Goal: Check status: Check status

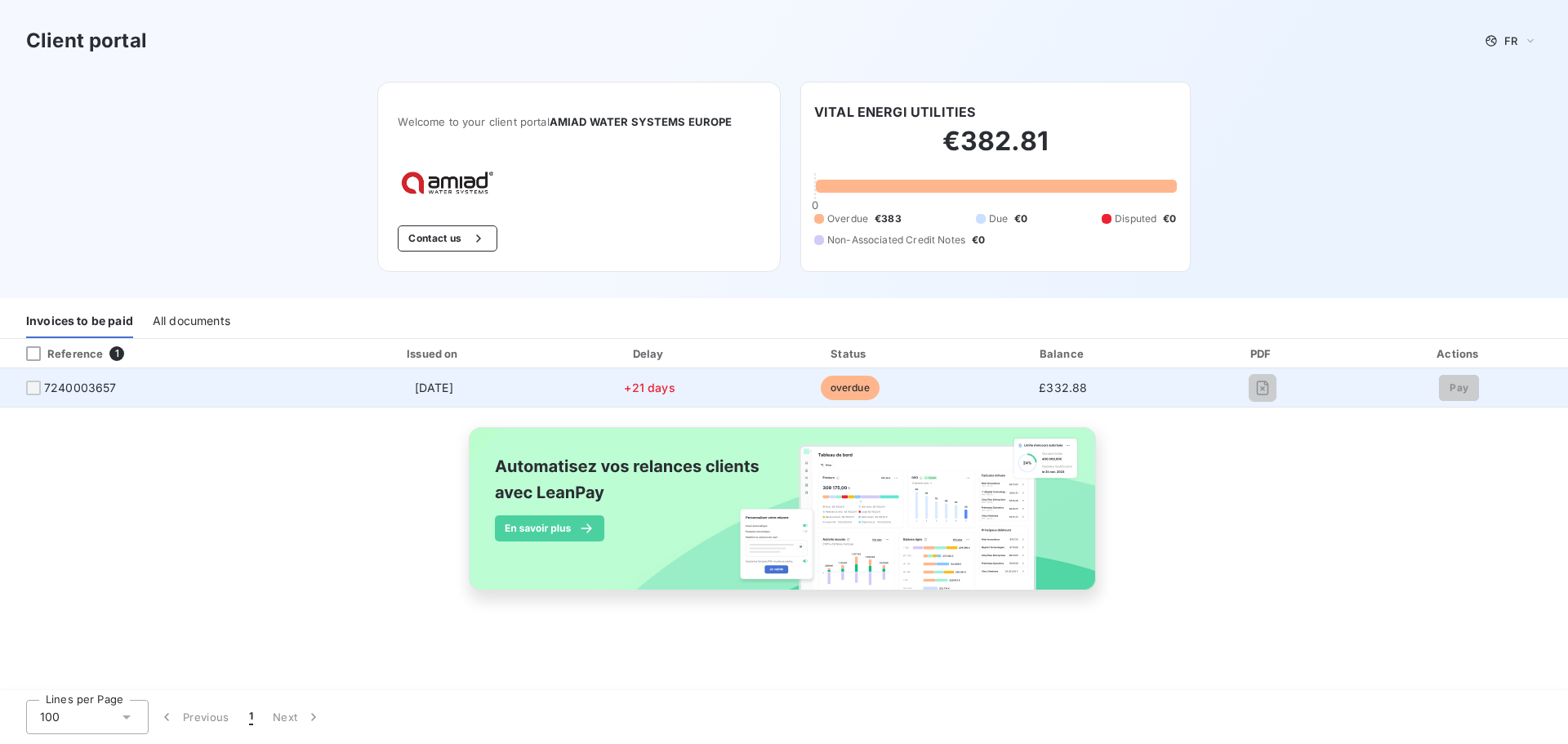
click at [1172, 388] on td "£332.88" at bounding box center [1062, 388] width 222 height 40
click at [1054, 385] on span "£332.88" at bounding box center [1063, 387] width 48 height 13
click at [31, 392] on div at bounding box center [33, 388] width 14 height 14
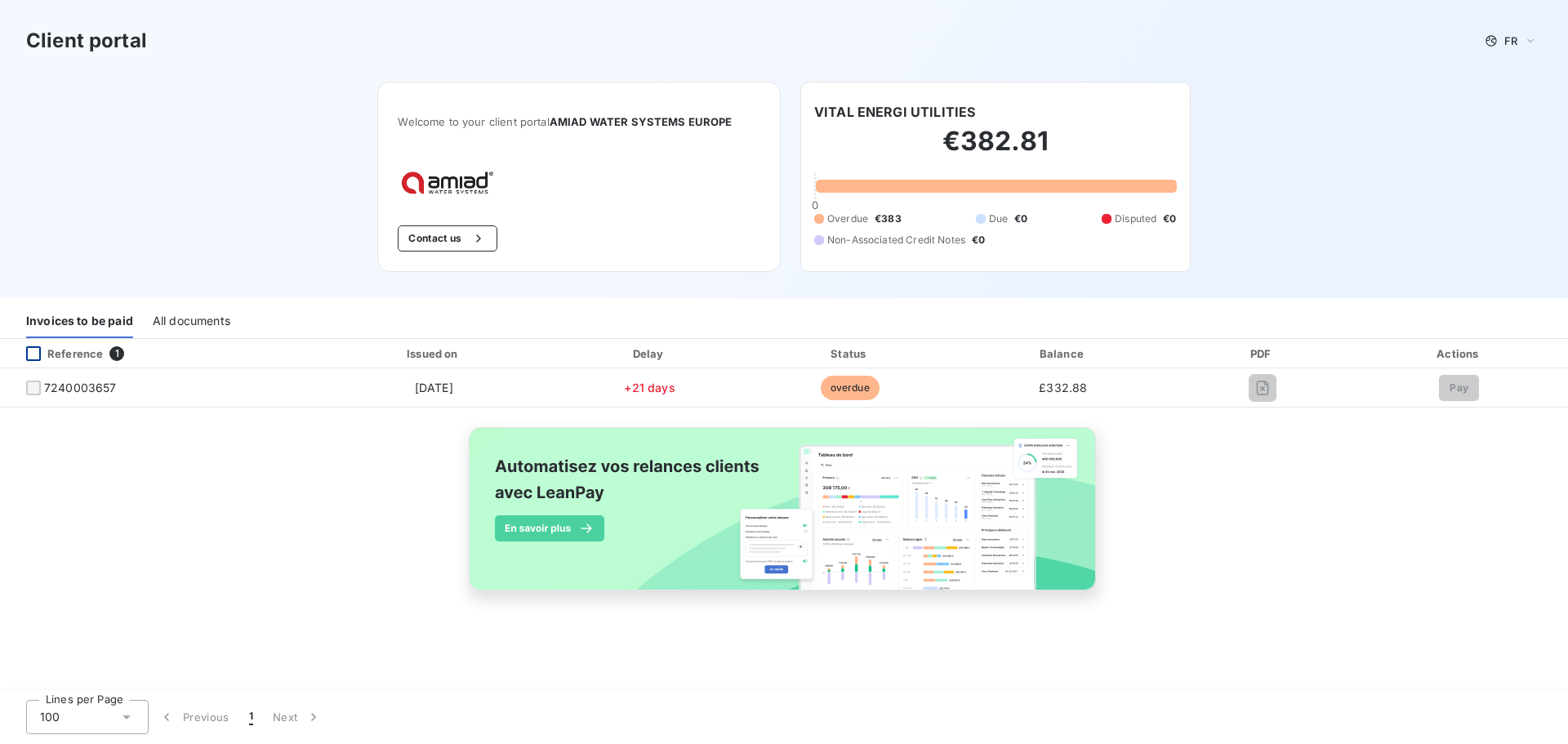
click at [34, 353] on div at bounding box center [33, 354] width 14 height 14
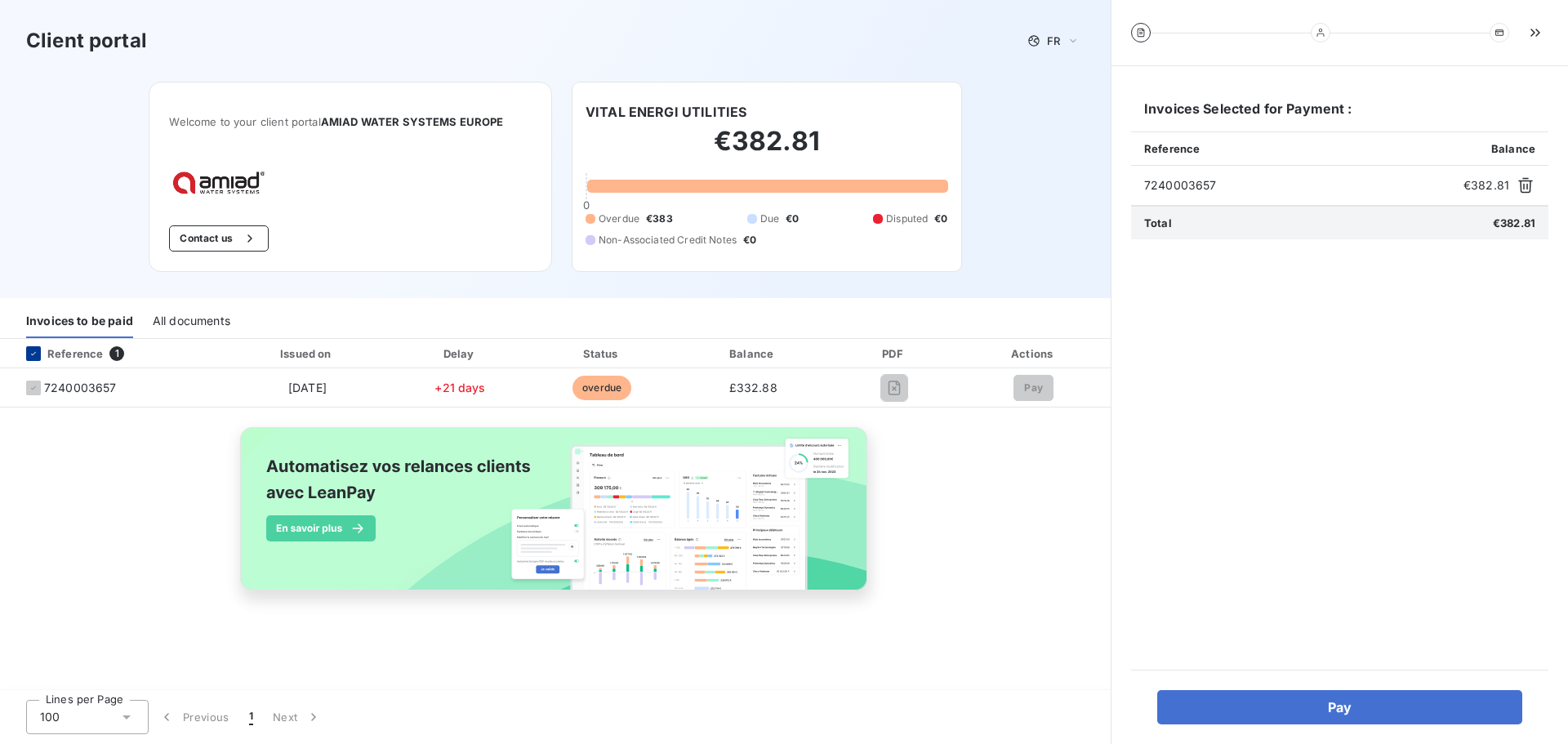
click at [35, 356] on icon at bounding box center [33, 353] width 10 height 10
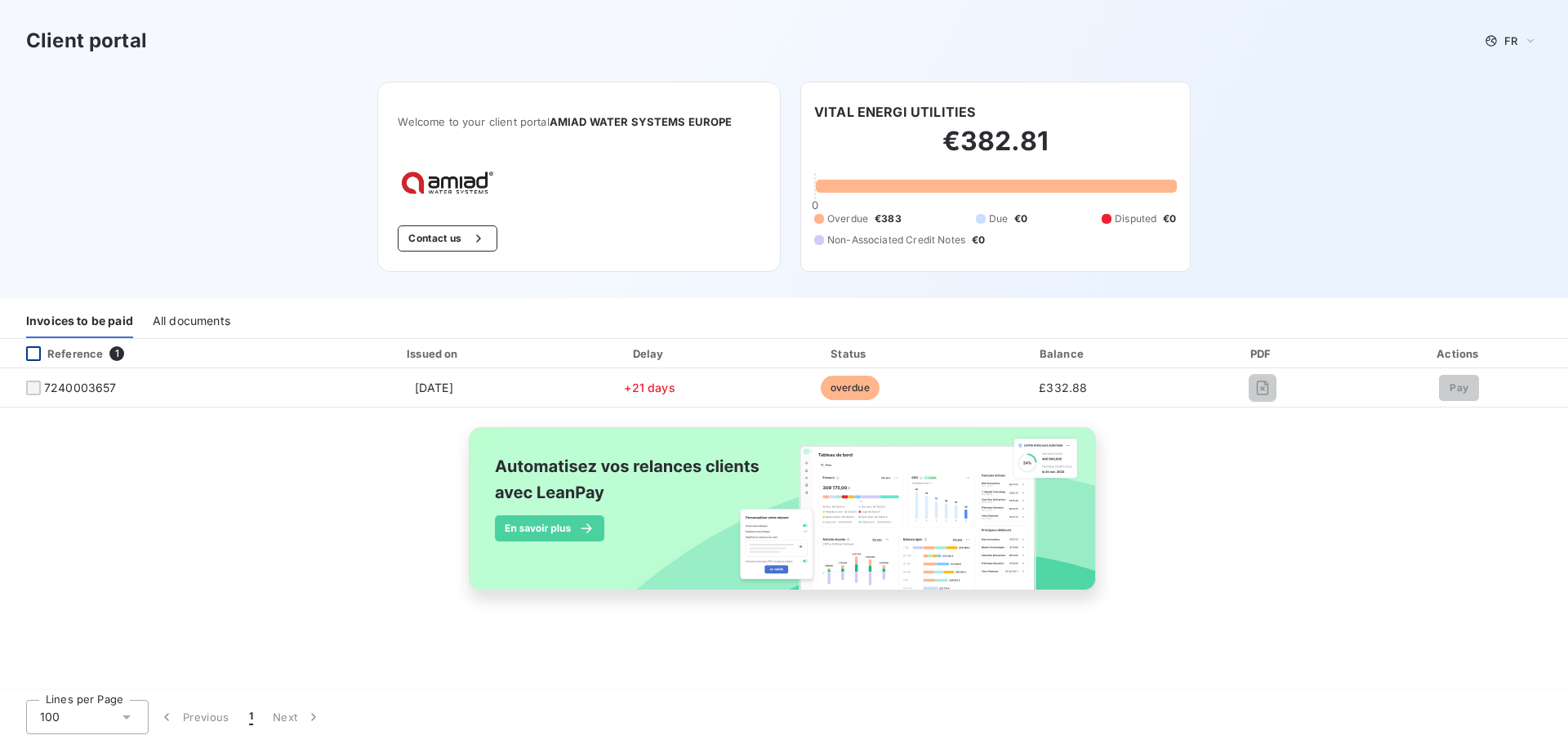
click at [913, 155] on h2 "€382.81" at bounding box center [996, 149] width 363 height 49
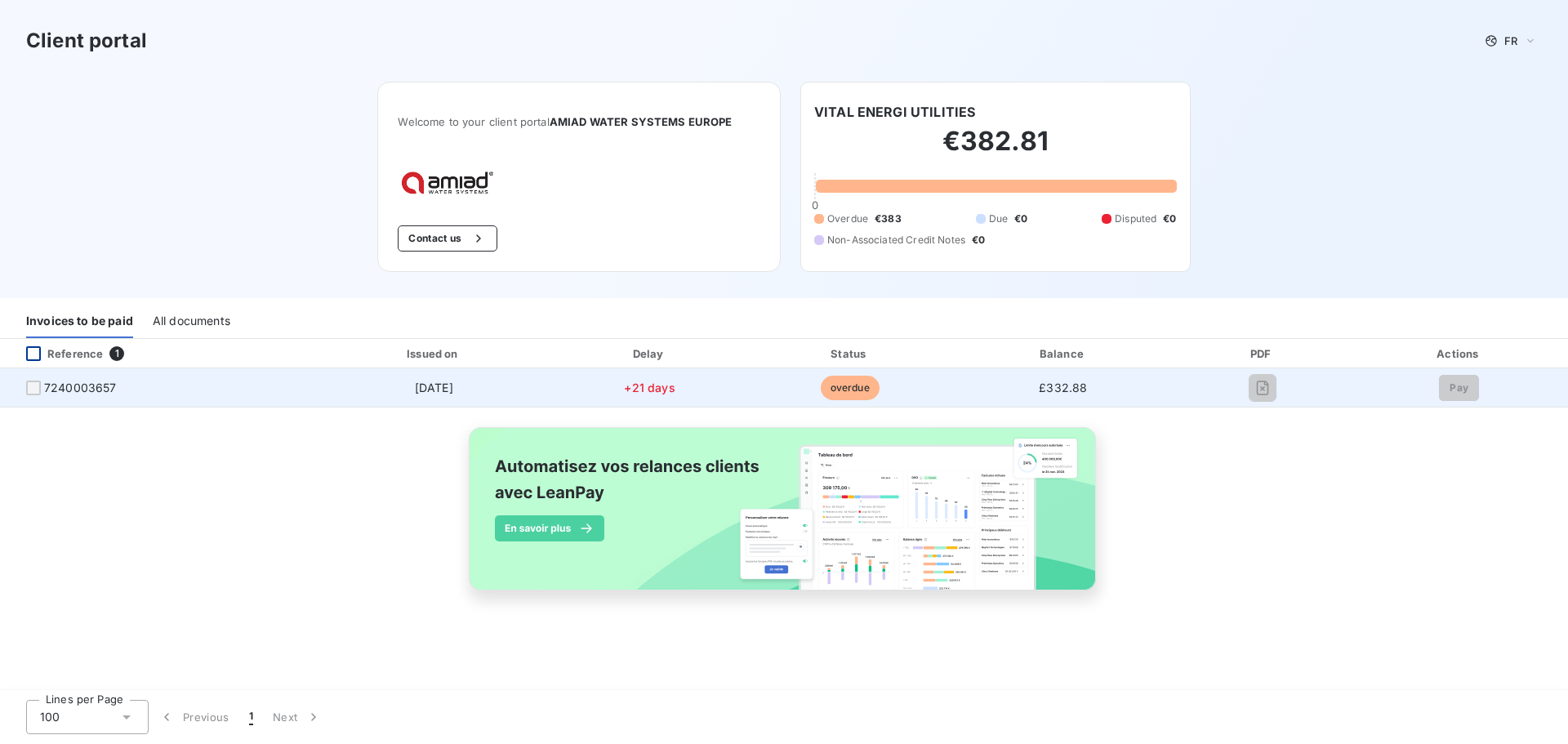
click at [886, 404] on td "overdue" at bounding box center [850, 388] width 204 height 40
click at [34, 392] on div at bounding box center [33, 388] width 14 height 14
click at [31, 388] on div at bounding box center [33, 388] width 14 height 14
click at [1489, 393] on div "Pay" at bounding box center [1458, 387] width 191 height 26
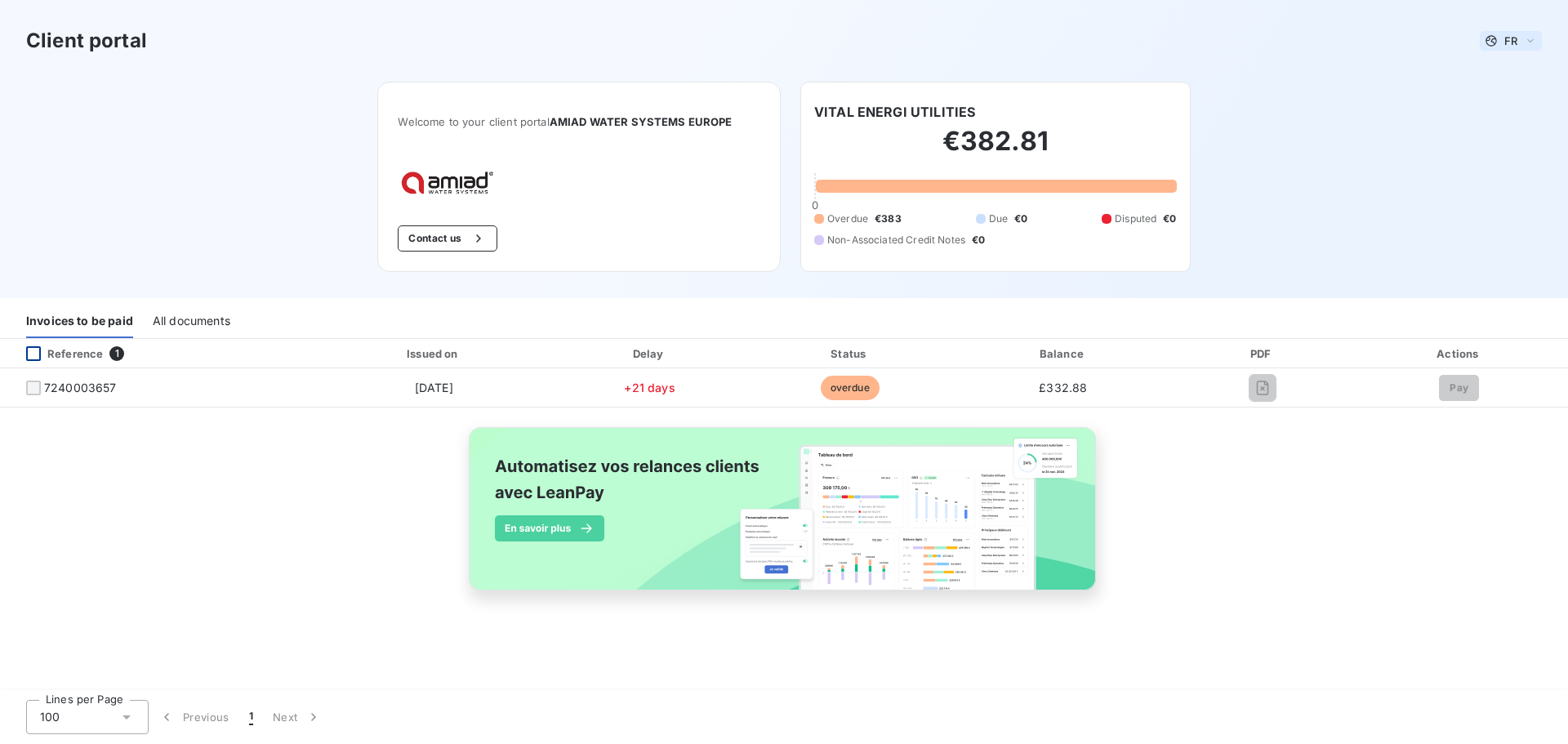
click at [1530, 44] on icon at bounding box center [1530, 40] width 13 height 16
click at [1507, 98] on span "English" at bounding box center [1514, 104] width 38 height 15
click at [1408, 154] on div "Client portal EN Welcome to your client portal AMIAD WATER SYSTEMS EUROPE Conta…" at bounding box center [784, 149] width 1568 height 298
click at [1326, 122] on div "Client portal EN Welcome to your client portal AMIAD WATER SYSTEMS EUROPE Conta…" at bounding box center [784, 149] width 1568 height 298
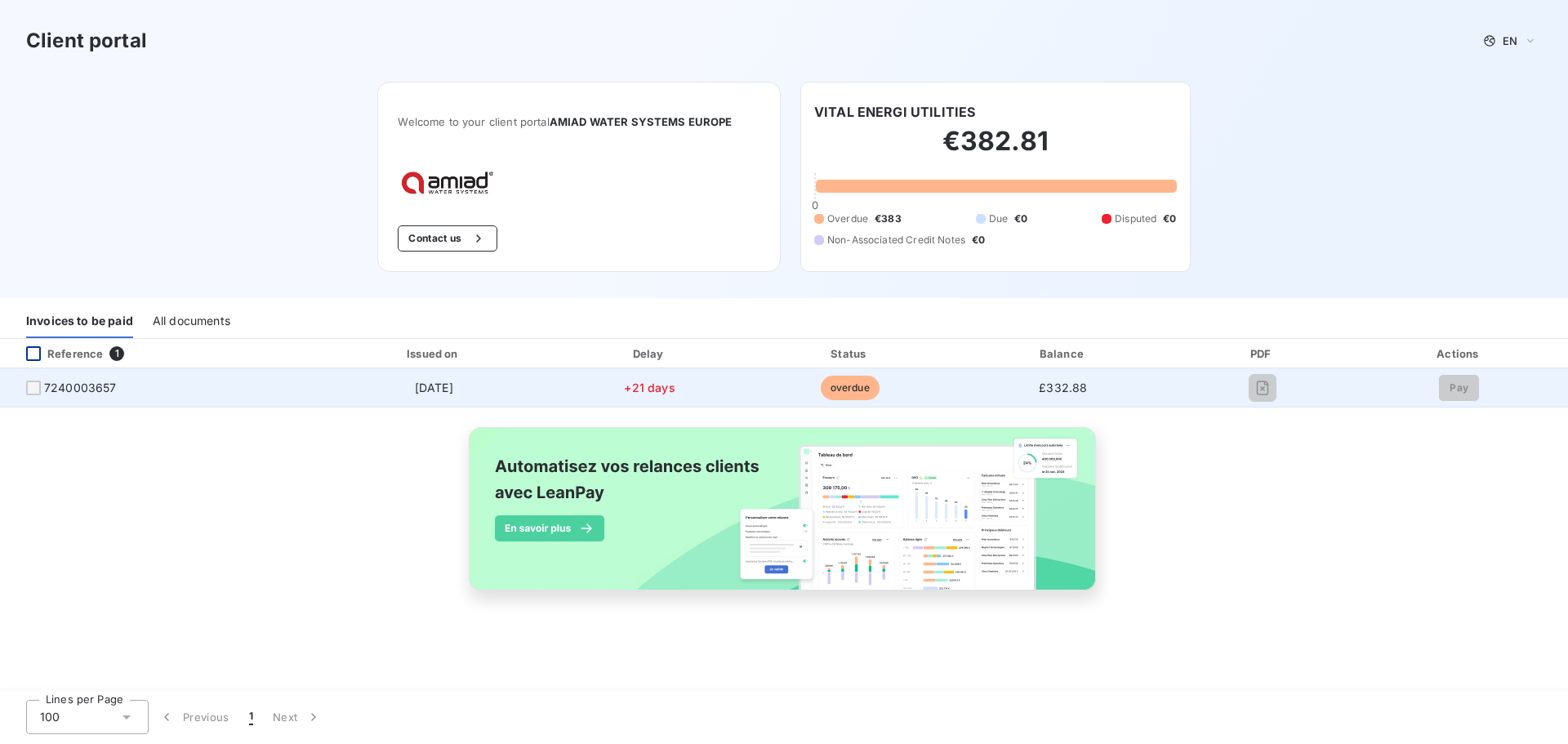
click at [871, 392] on span "overdue" at bounding box center [850, 387] width 58 height 24
click at [29, 386] on div at bounding box center [33, 388] width 14 height 14
click at [31, 387] on div at bounding box center [33, 388] width 14 height 14
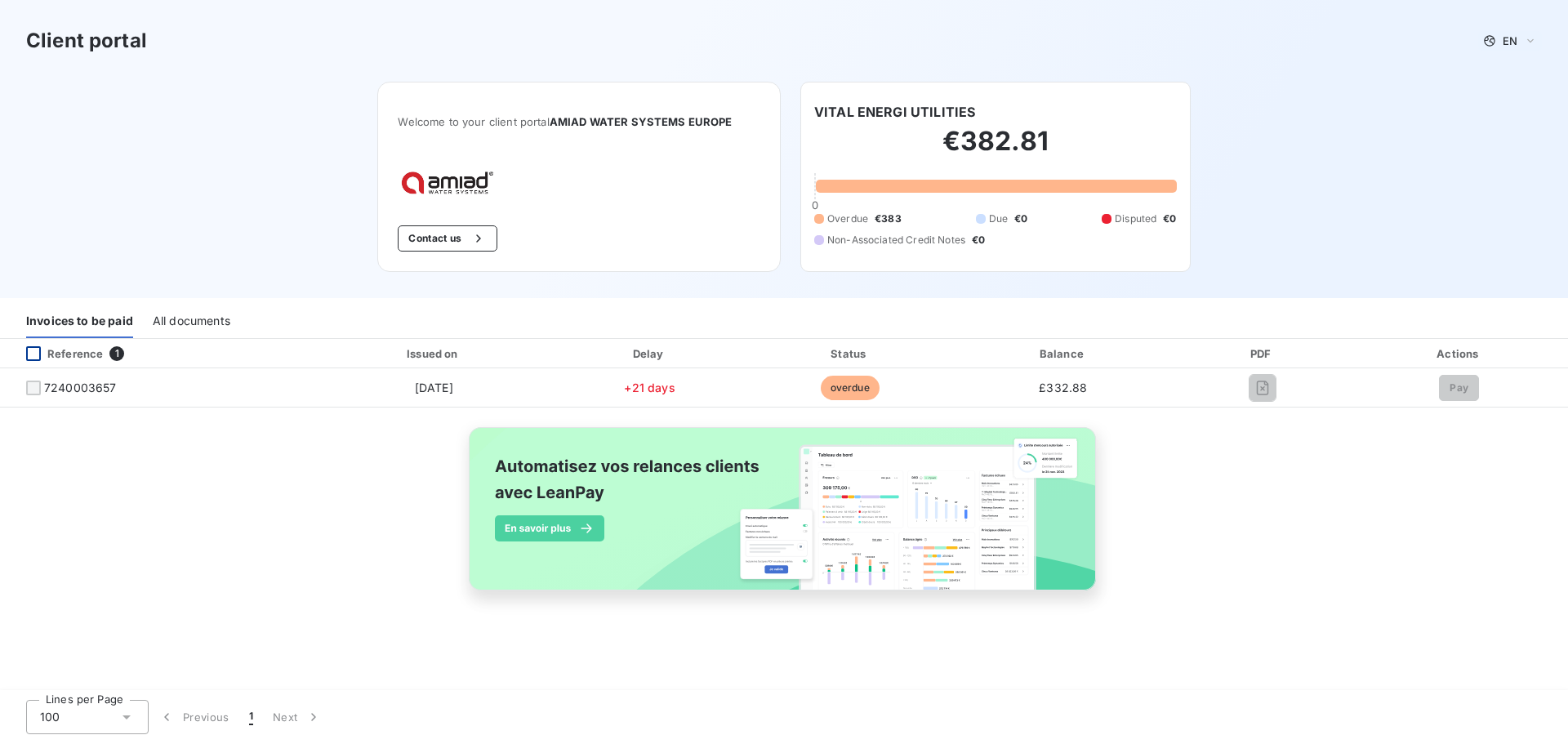
click at [31, 356] on div at bounding box center [33, 354] width 14 height 14
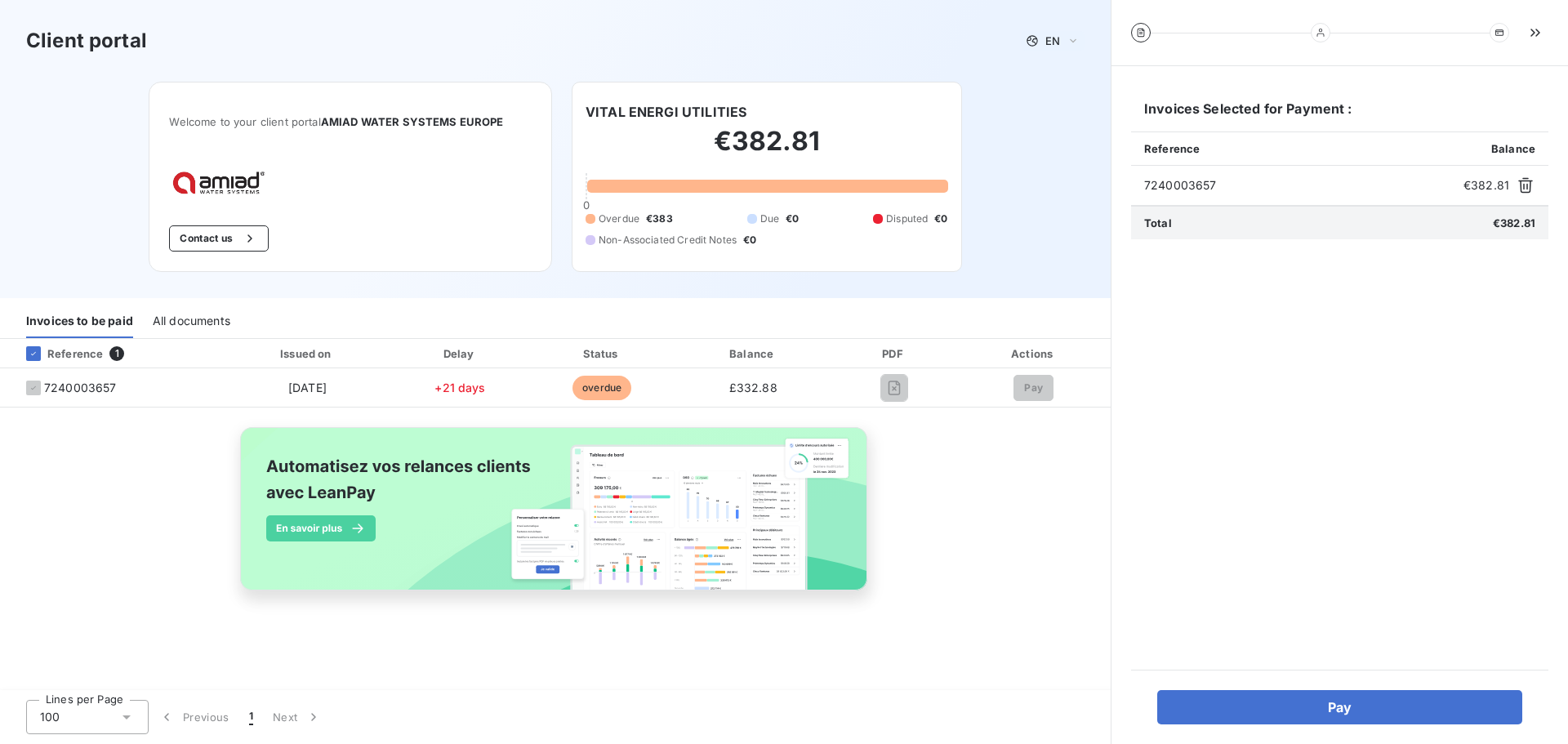
click at [1185, 189] on span "7240003657" at bounding box center [1300, 185] width 313 height 16
click at [1084, 536] on div "Reference 1 Issued on Delay Status Balance PDF Actions 7240003657 [DATE] +21 da…" at bounding box center [555, 483] width 1111 height 290
